Goal: Transaction & Acquisition: Subscribe to service/newsletter

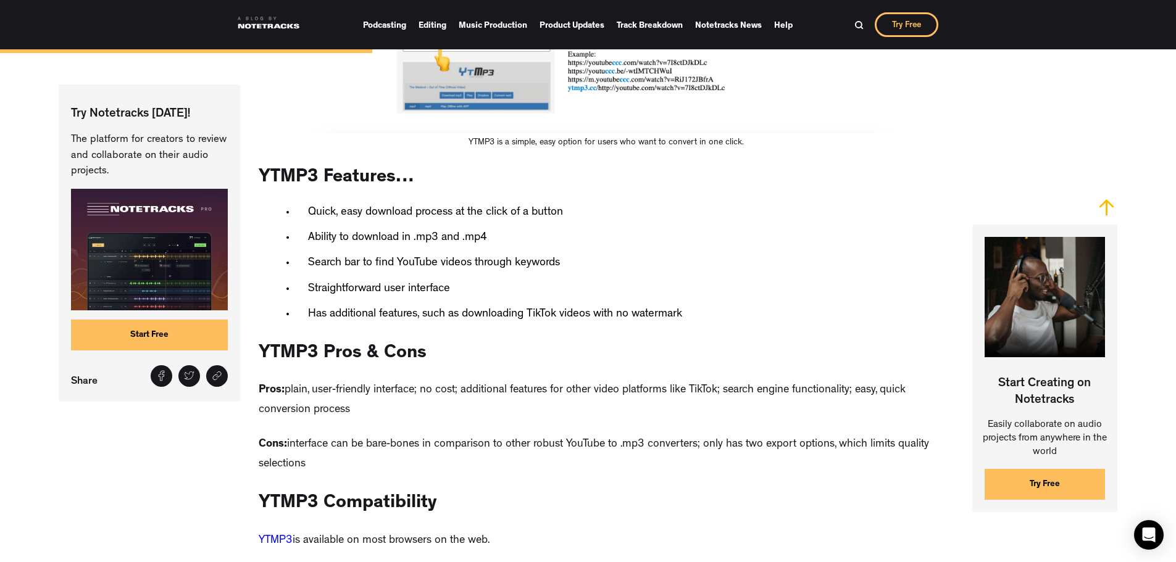
scroll to position [2027, 0]
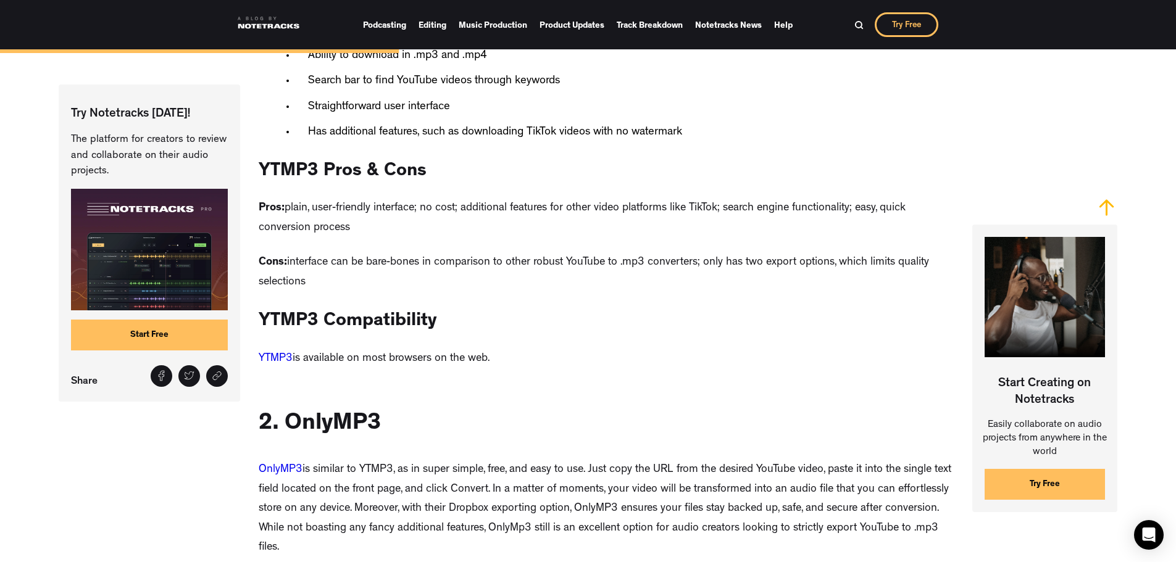
click at [148, 339] on link "Start Free" at bounding box center [149, 334] width 156 height 31
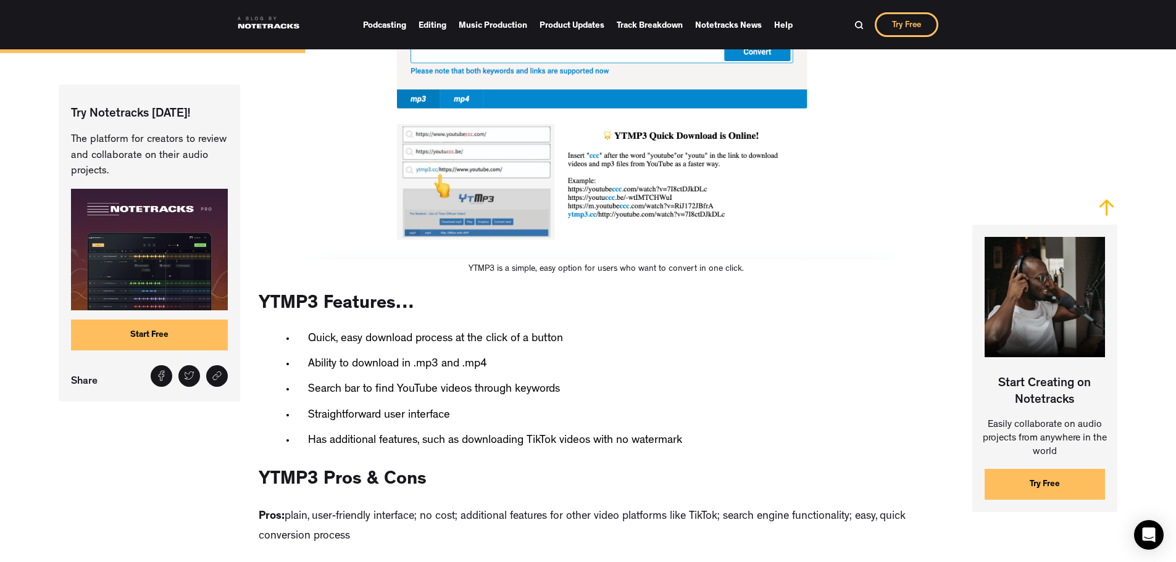
scroll to position [1780, 0]
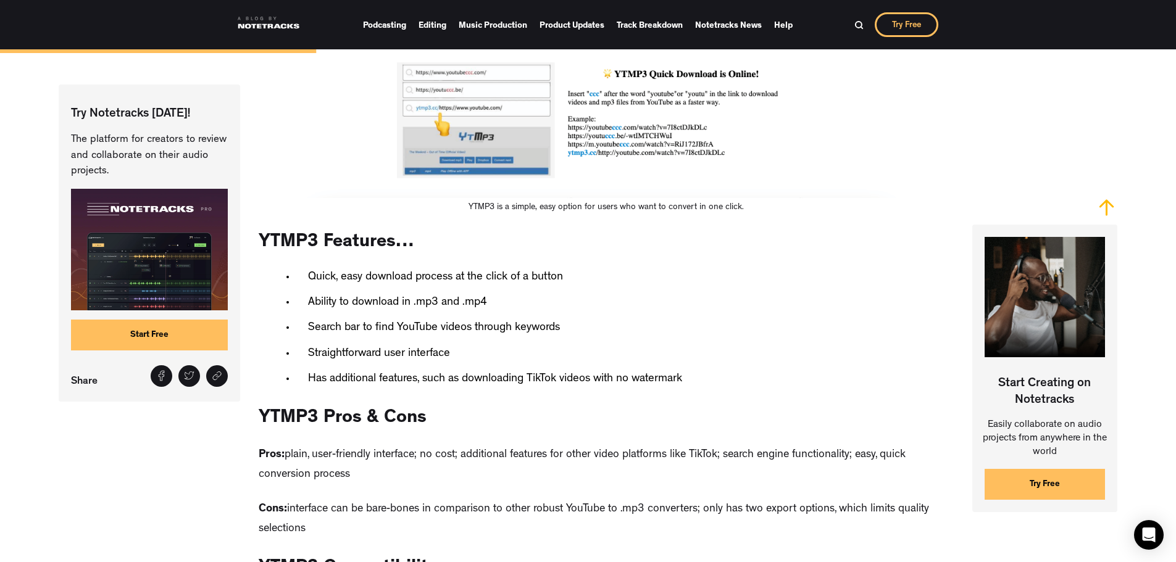
click at [110, 333] on link "Start Free" at bounding box center [149, 334] width 156 height 31
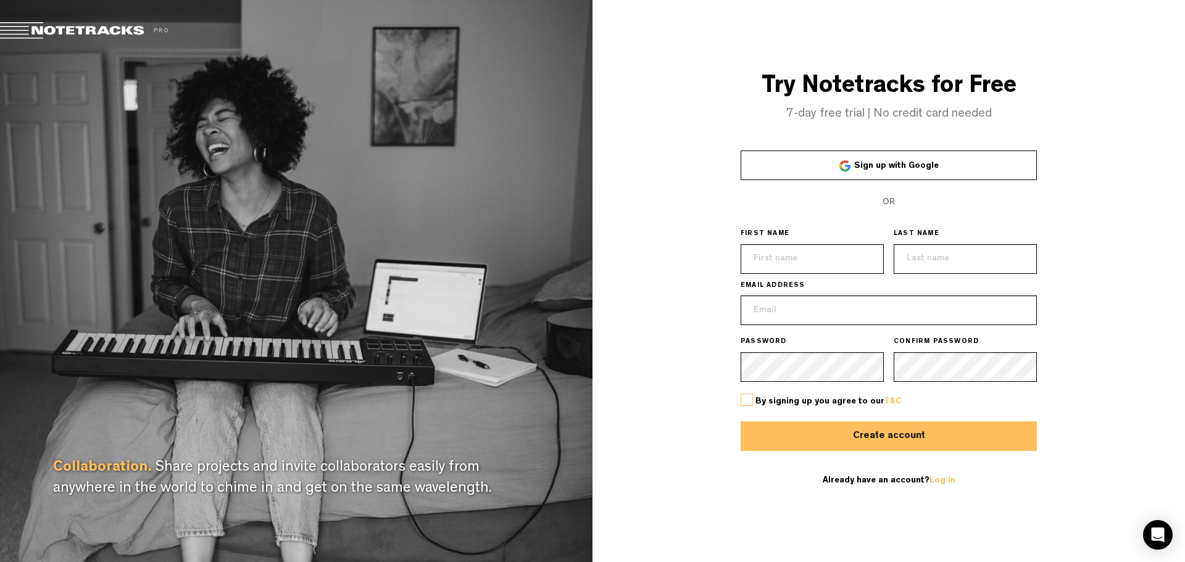
click at [838, 170] on link "Sign up with Google" at bounding box center [889, 166] width 296 height 30
